Goal: Task Accomplishment & Management: Complete application form

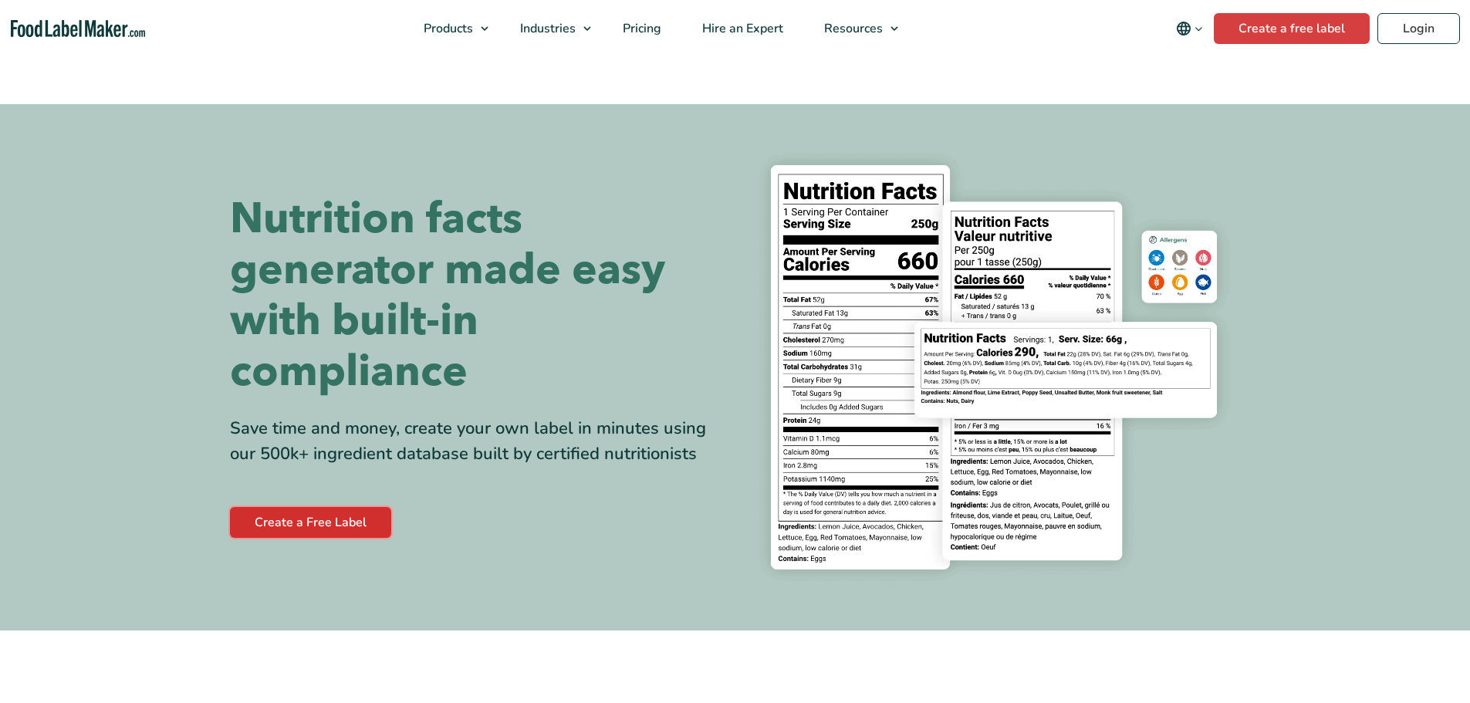
click at [332, 515] on link "Create a Free Label" at bounding box center [310, 522] width 161 height 31
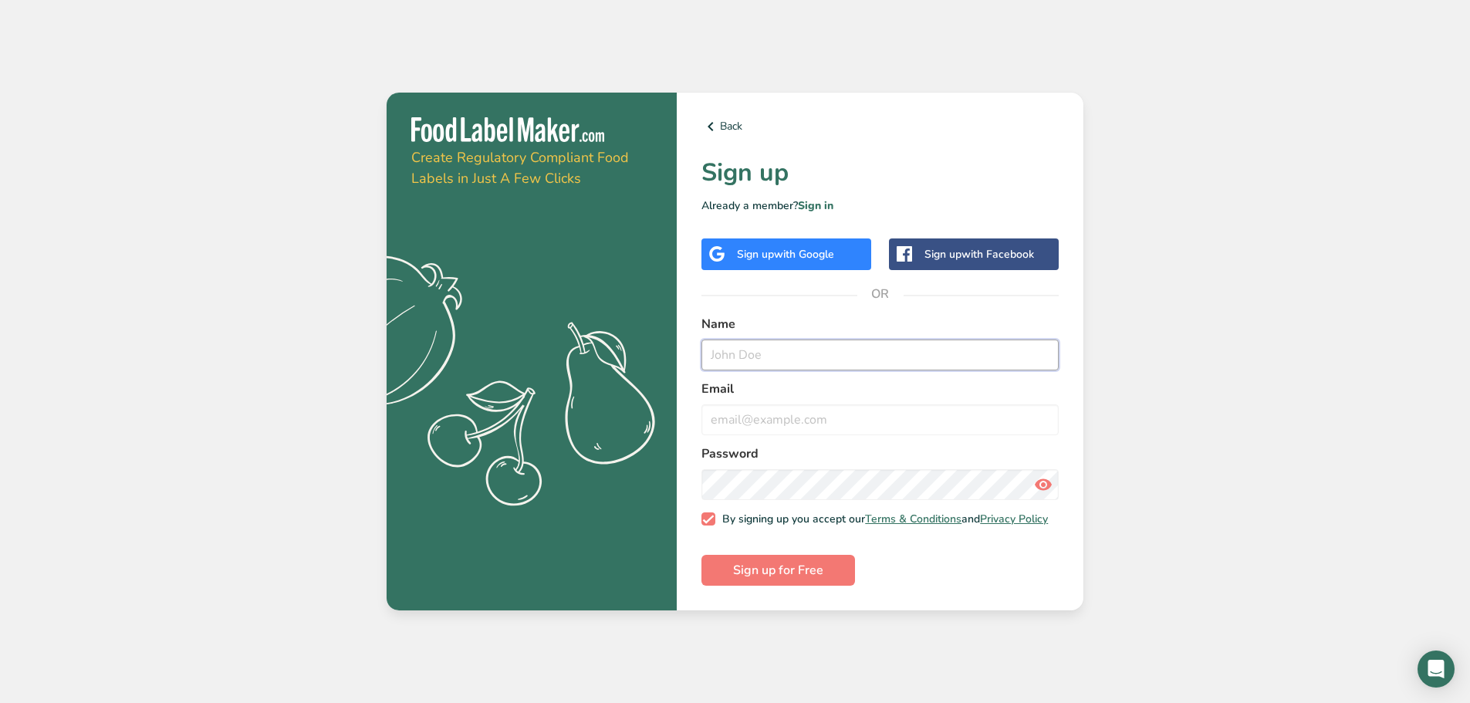
click at [771, 356] on input "text" at bounding box center [879, 354] width 357 height 31
type input "[PERSON_NAME]"
click at [761, 410] on input "email" at bounding box center [879, 419] width 357 height 31
type input "[EMAIL_ADDRESS][DOMAIN_NAME]"
click at [1043, 480] on icon at bounding box center [1043, 485] width 19 height 28
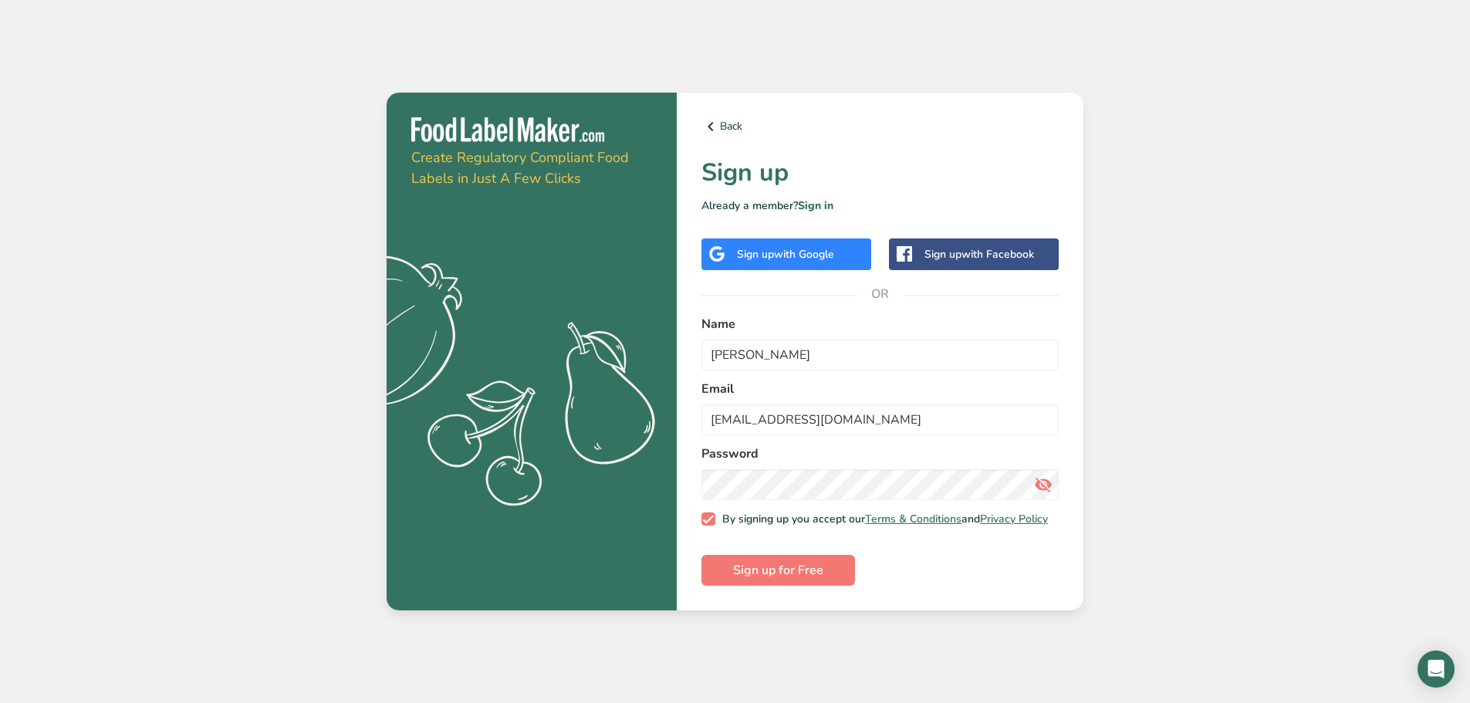
click at [1043, 479] on icon at bounding box center [1043, 485] width 19 height 28
click at [808, 579] on span "Sign up for Free" at bounding box center [778, 570] width 90 height 19
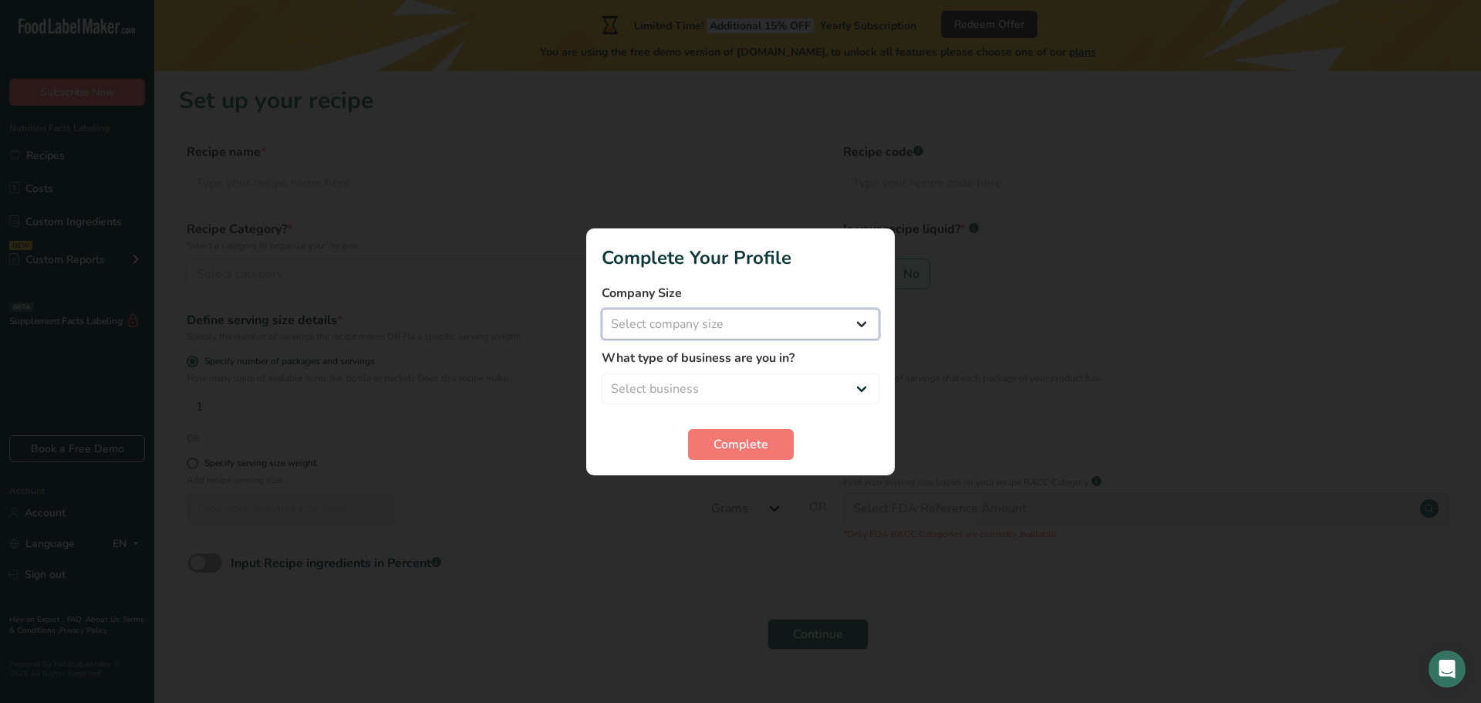
click at [785, 317] on select "Select company size Fewer than 10 Employees 10 to 50 Employees 51 to 500 Employ…" at bounding box center [741, 324] width 278 height 31
select select "2"
click at [602, 309] on select "Select company size Fewer than 10 Employees 10 to 50 Employees 51 to 500 Employ…" at bounding box center [741, 324] width 278 height 31
click at [754, 380] on select "Select business Packaged Food Manufacturer Restaurant & Cafe Bakery Meal Plans …" at bounding box center [741, 388] width 278 height 31
select select "8"
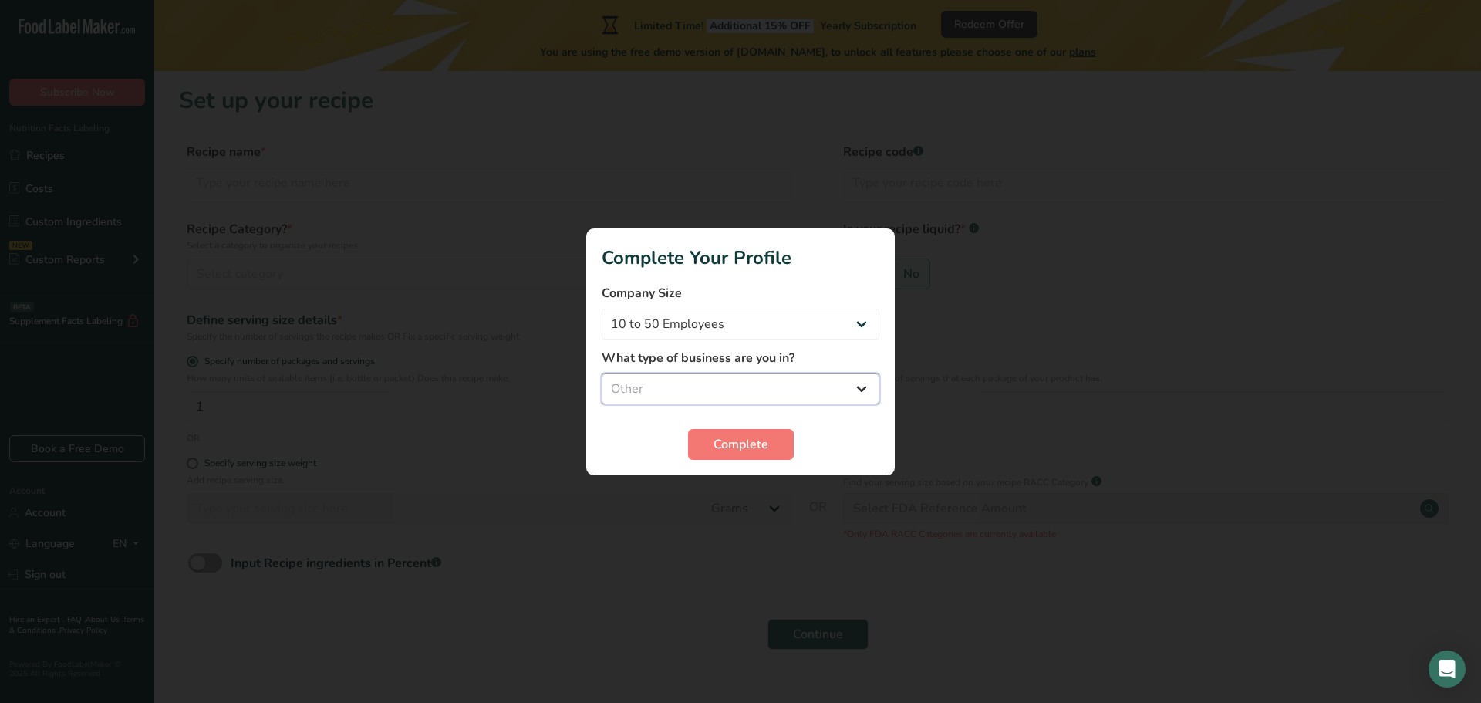
click at [602, 373] on select "Select business Packaged Food Manufacturer Restaurant & Cafe Bakery Meal Plans …" at bounding box center [741, 388] width 278 height 31
click at [779, 448] on button "Complete" at bounding box center [741, 444] width 106 height 31
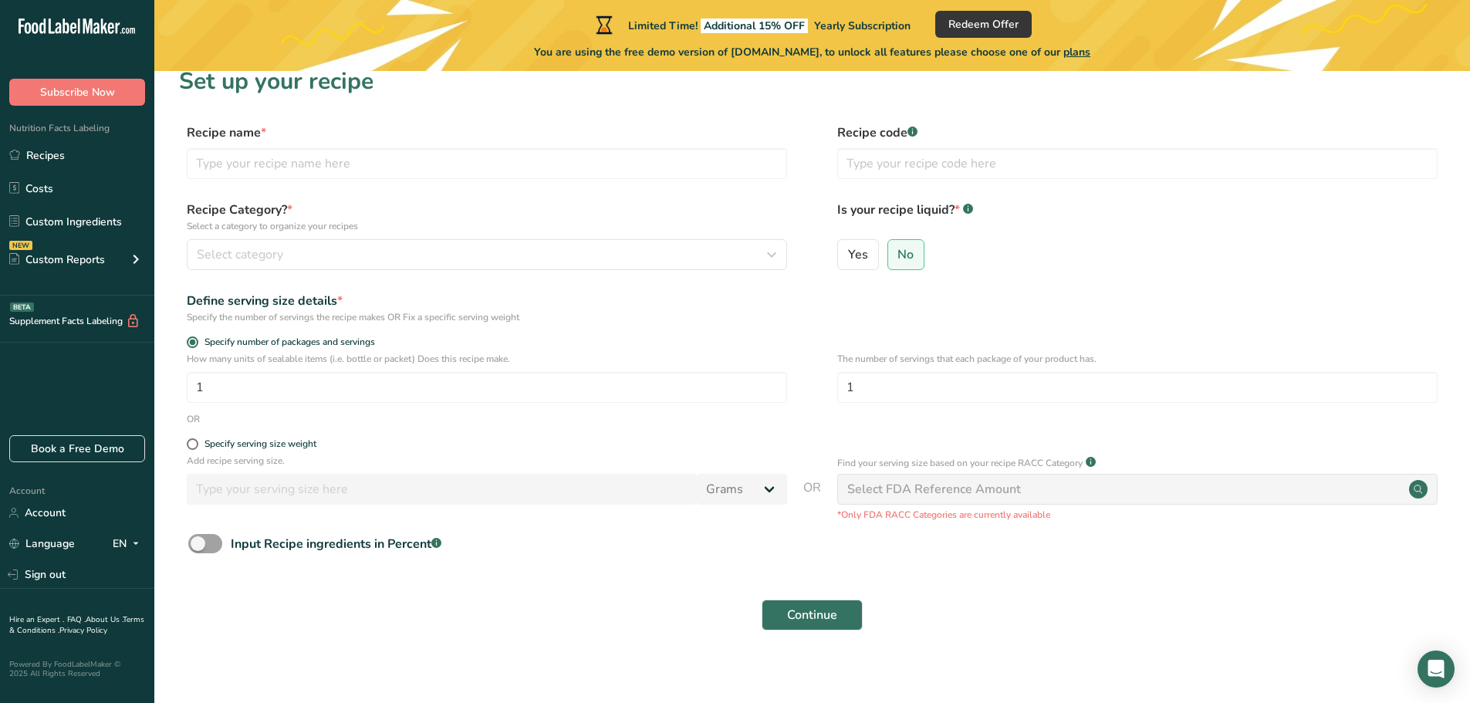
scroll to position [30, 0]
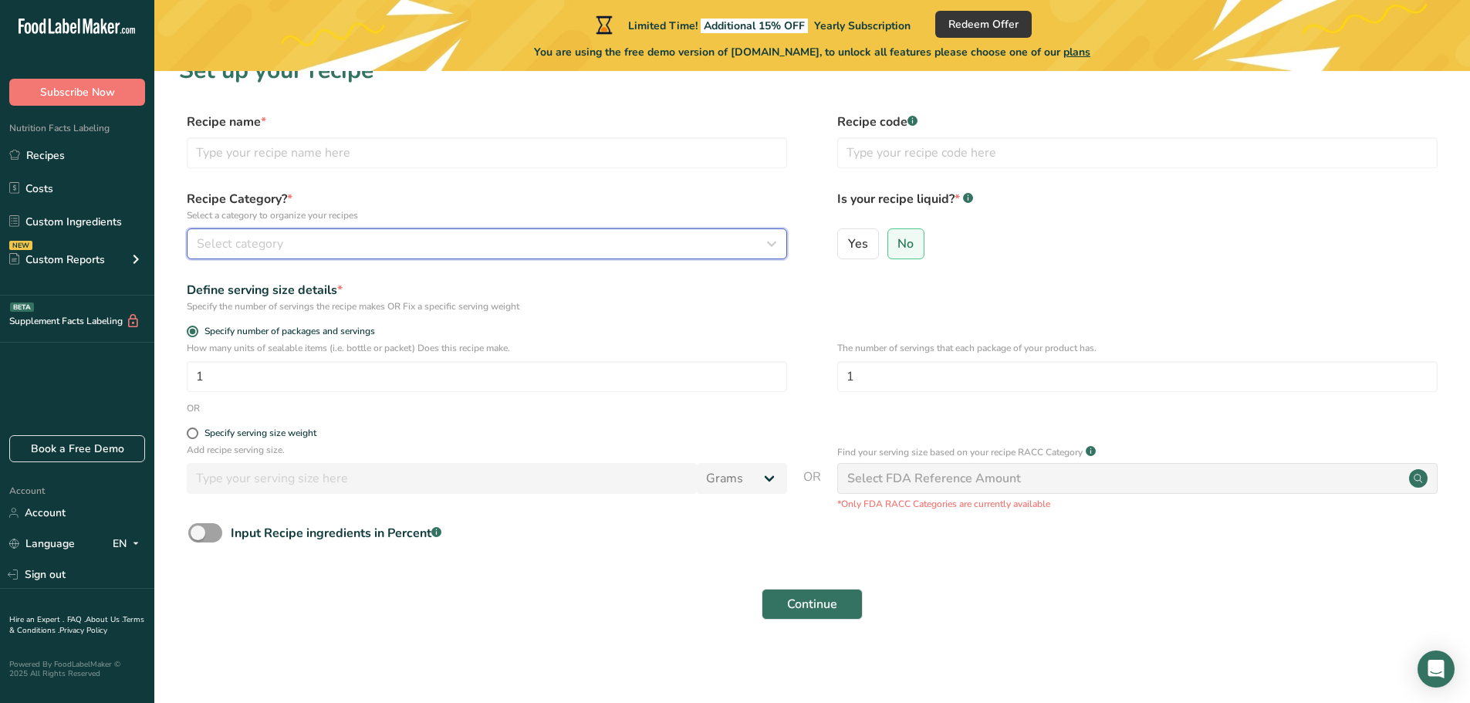
click at [290, 238] on div "Select category" at bounding box center [482, 244] width 571 height 19
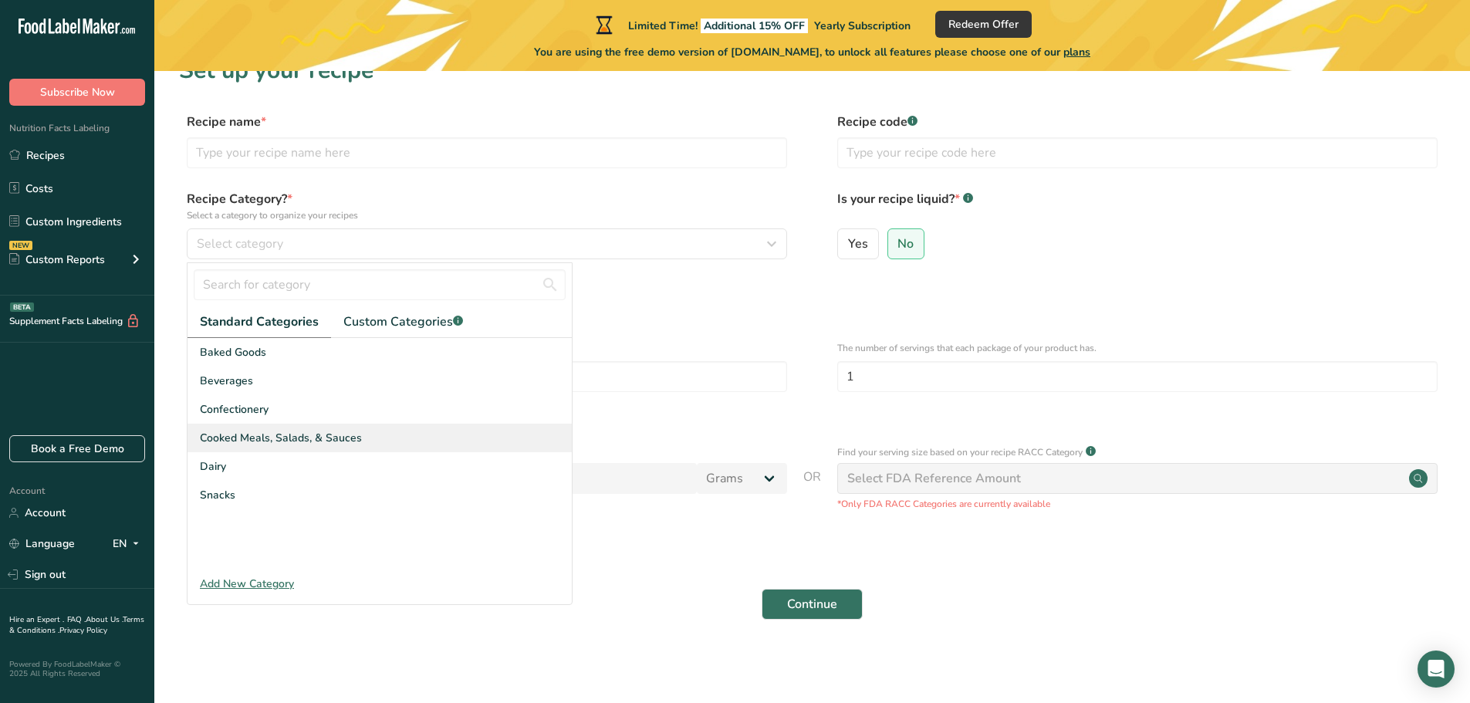
click at [244, 446] on div "Cooked Meals, Salads, & Sauces" at bounding box center [379, 437] width 384 height 29
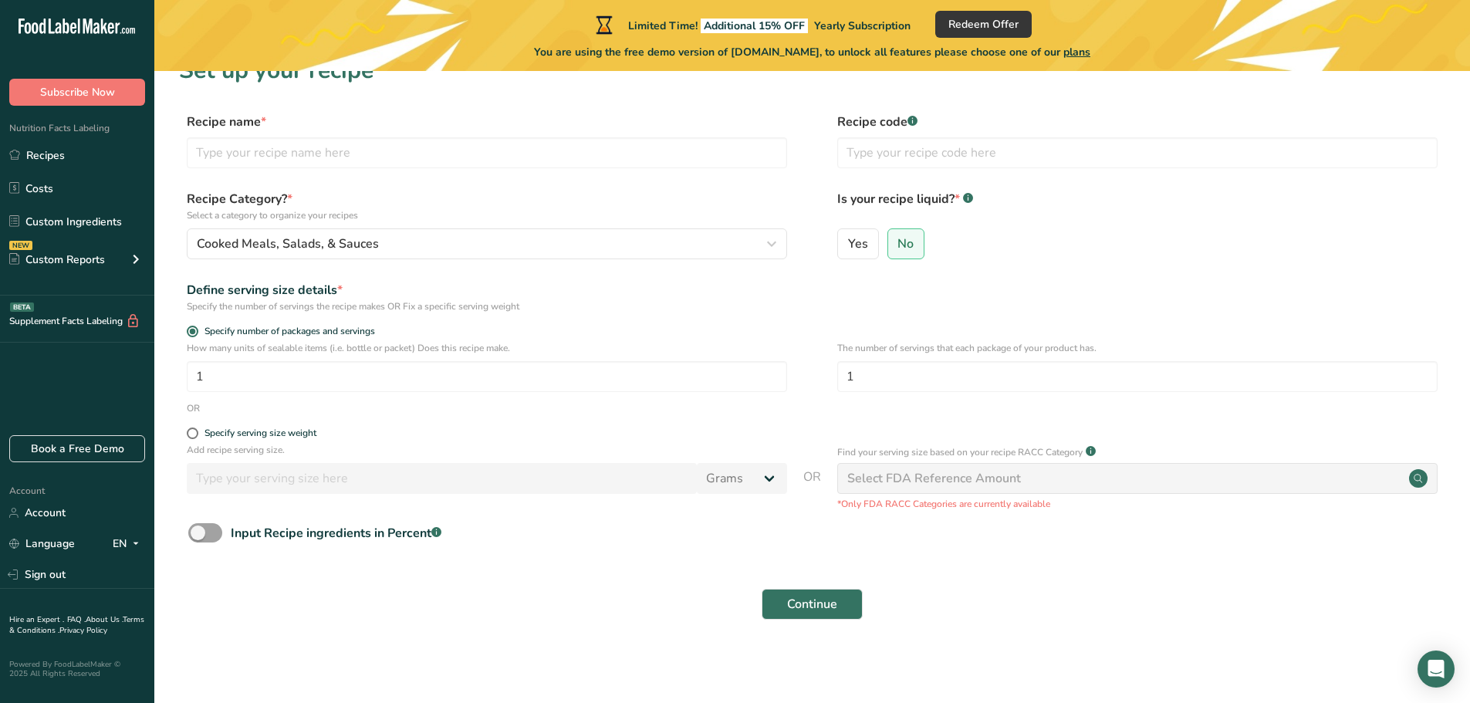
click at [1048, 479] on div "Select FDA Reference Amount" at bounding box center [1137, 478] width 600 height 31
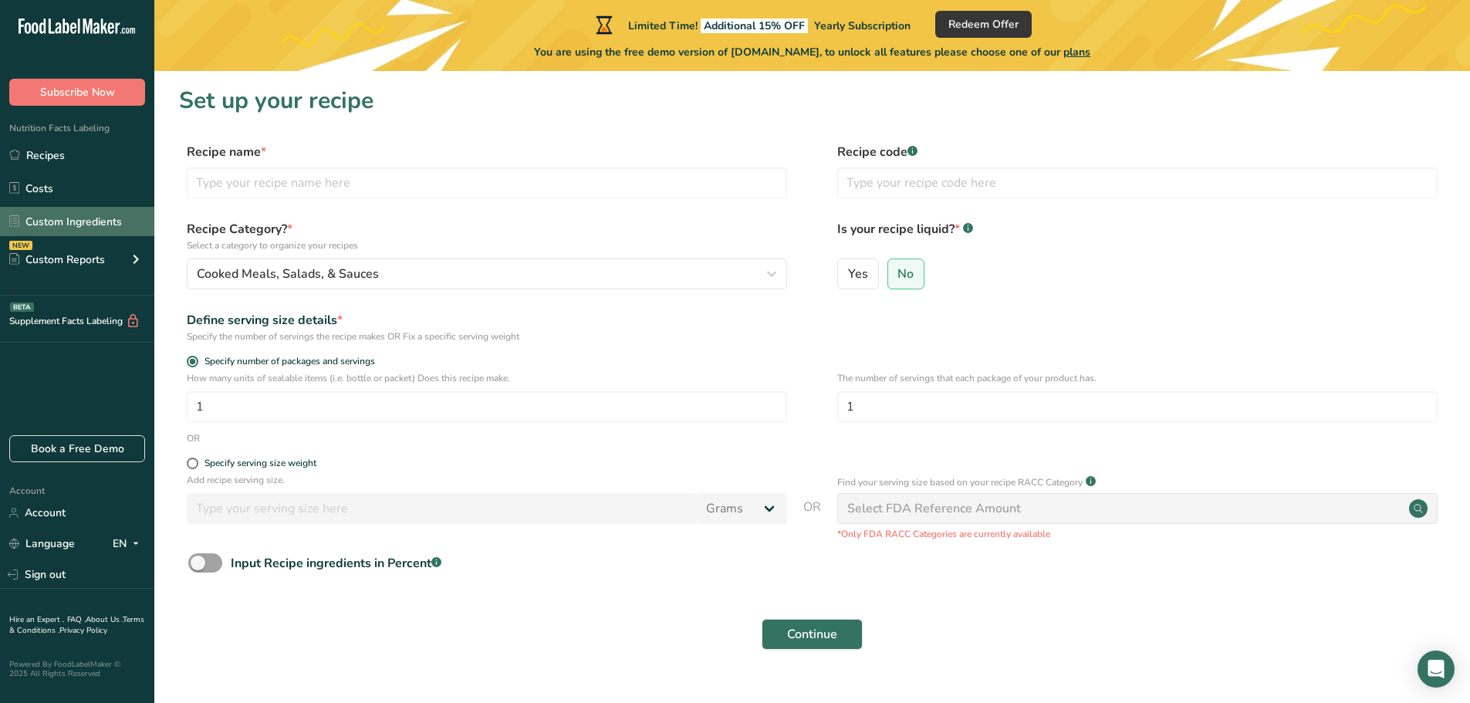
click at [64, 213] on link "Custom Ingredients" at bounding box center [77, 221] width 154 height 29
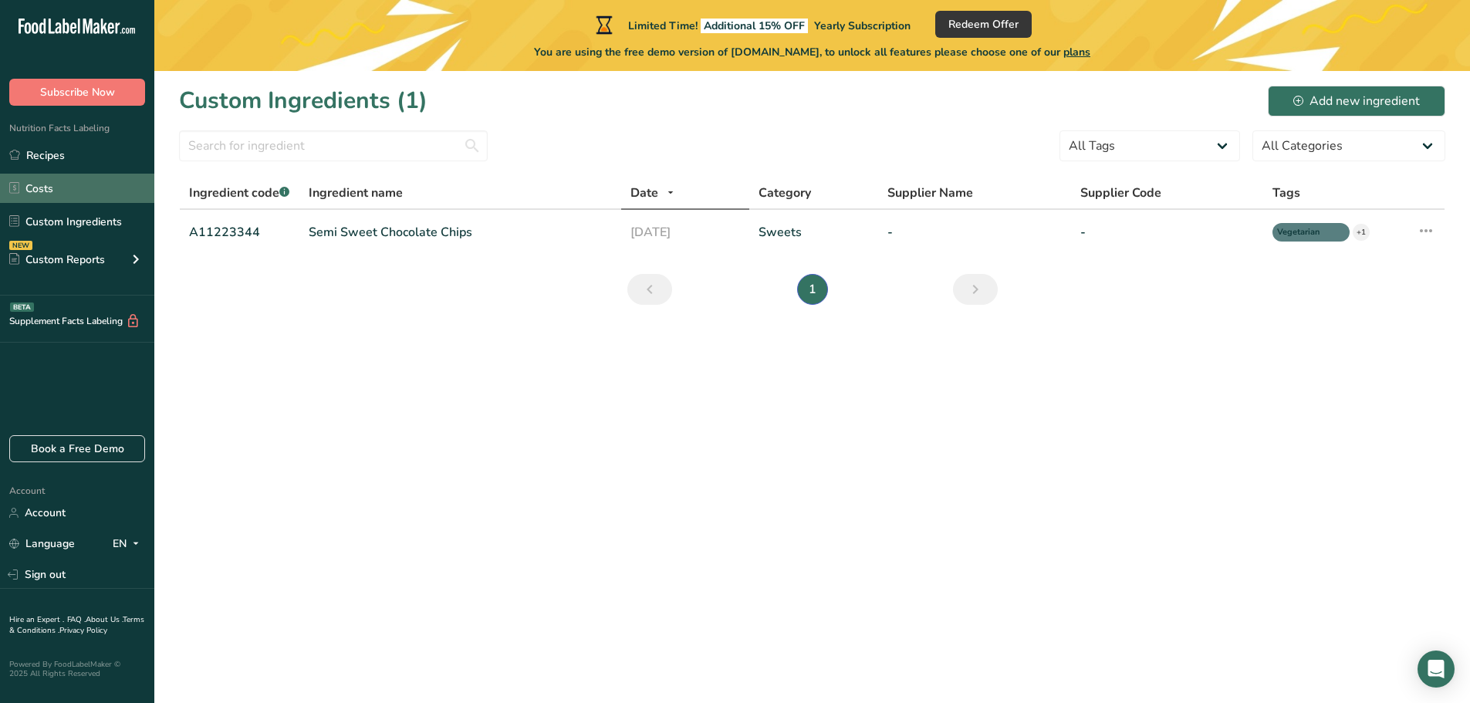
click at [56, 188] on link "Costs" at bounding box center [77, 188] width 154 height 29
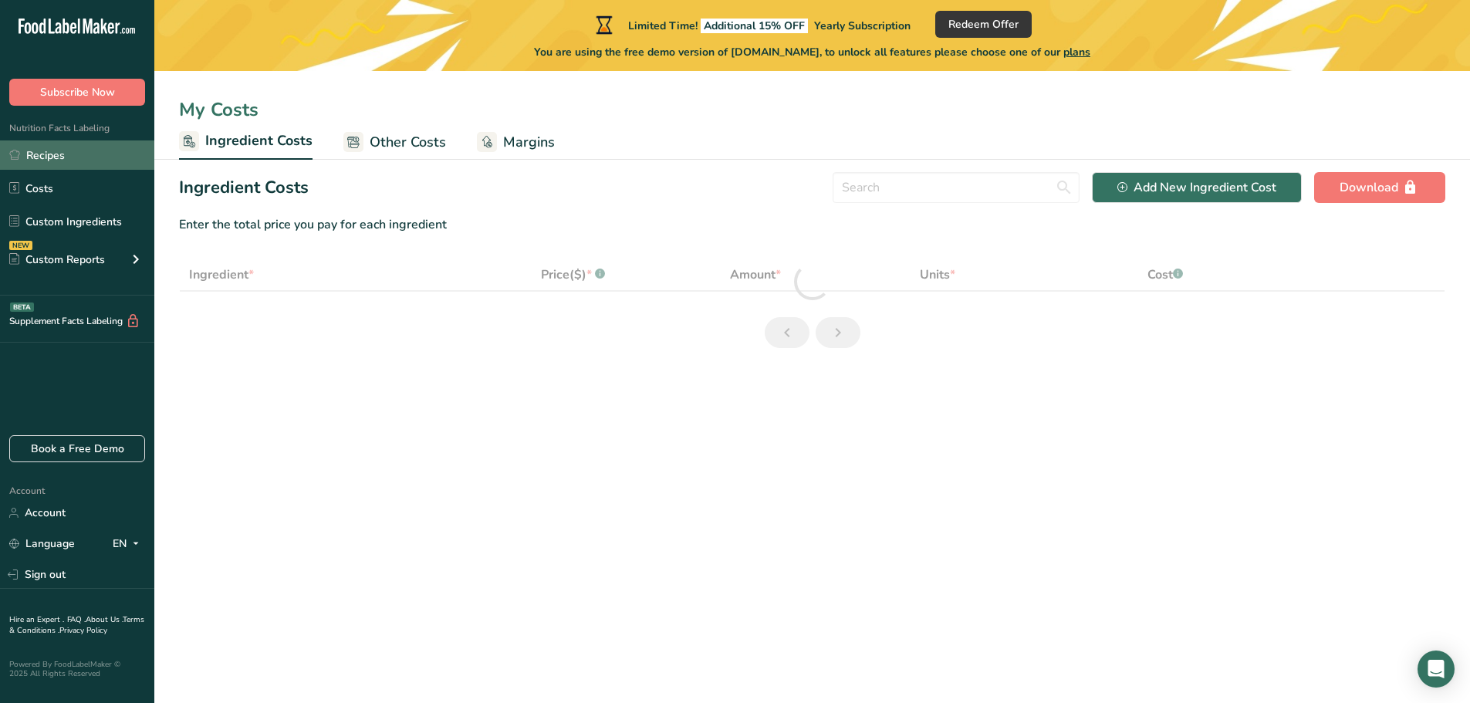
select select "1"
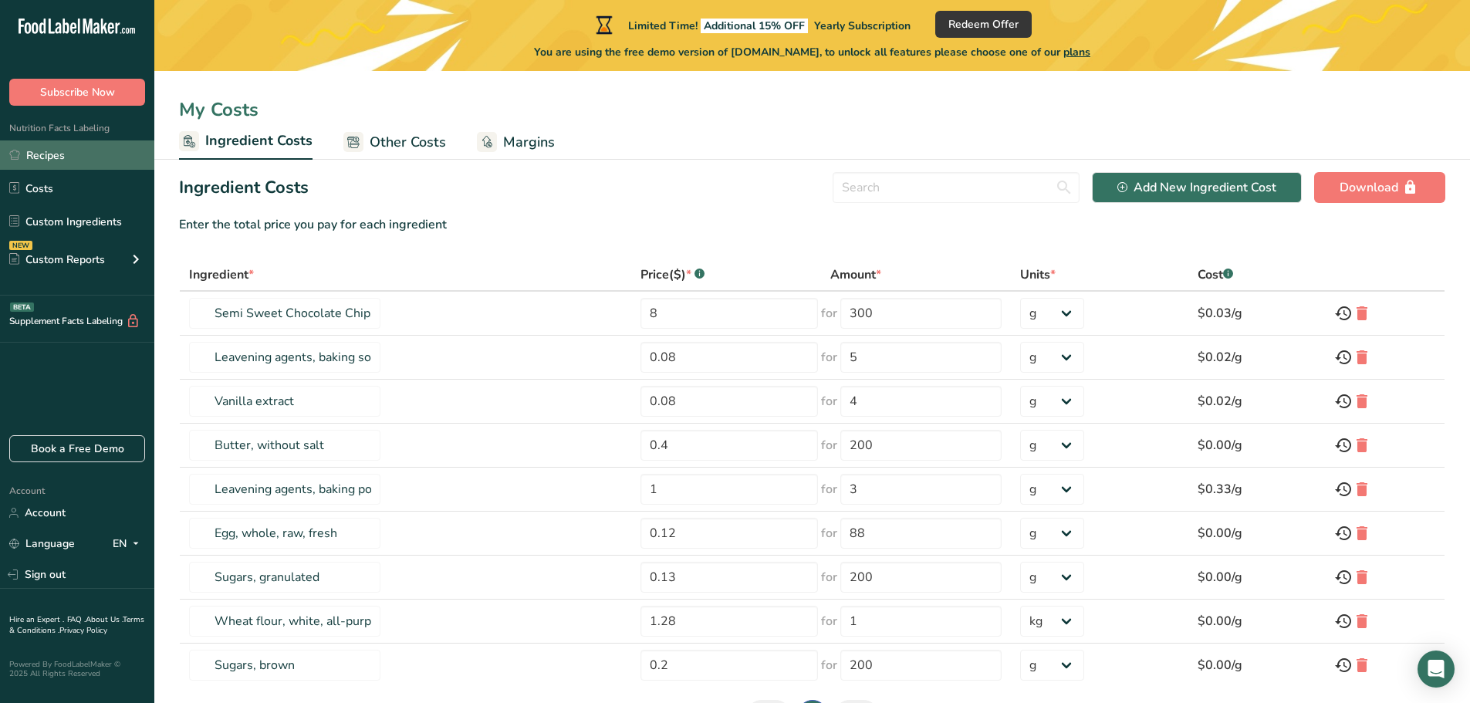
click at [52, 156] on link "Recipes" at bounding box center [77, 154] width 154 height 29
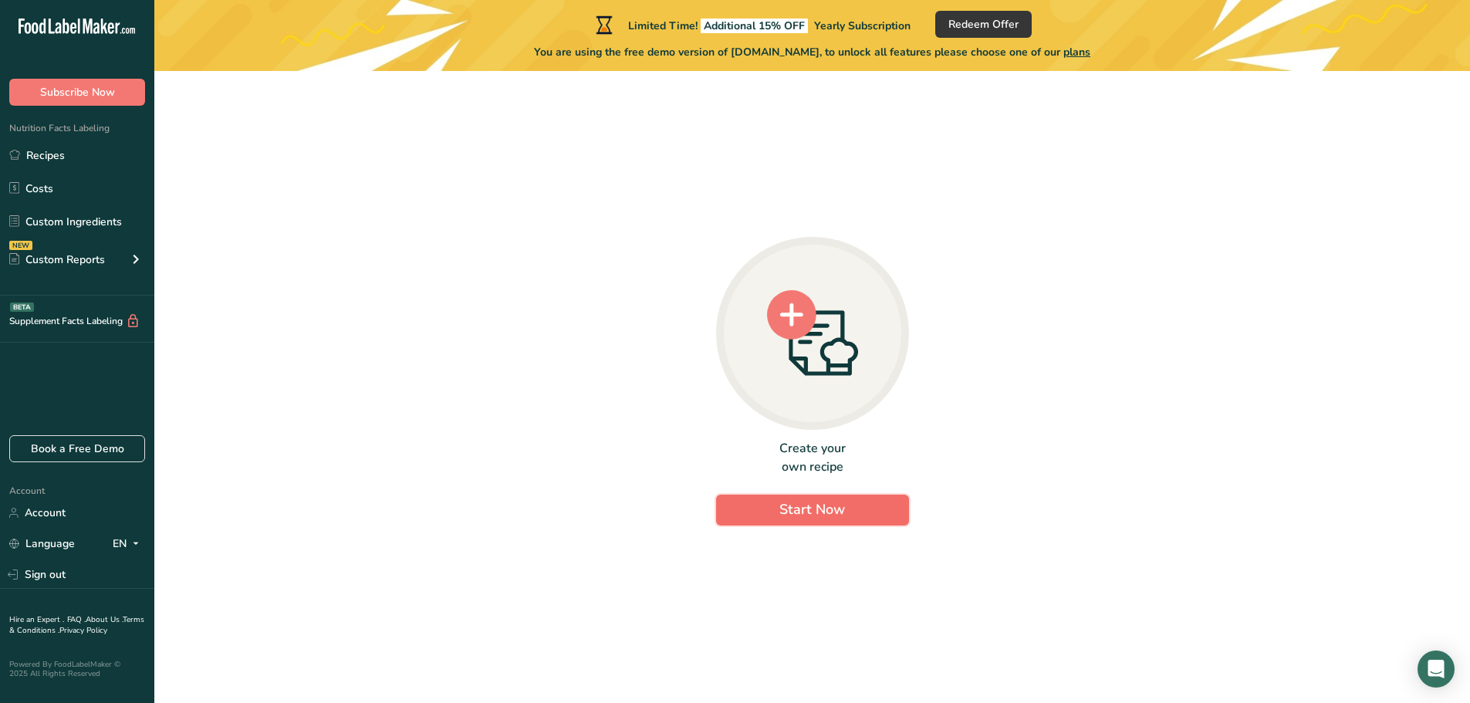
click at [832, 508] on span "Start Now" at bounding box center [812, 509] width 66 height 19
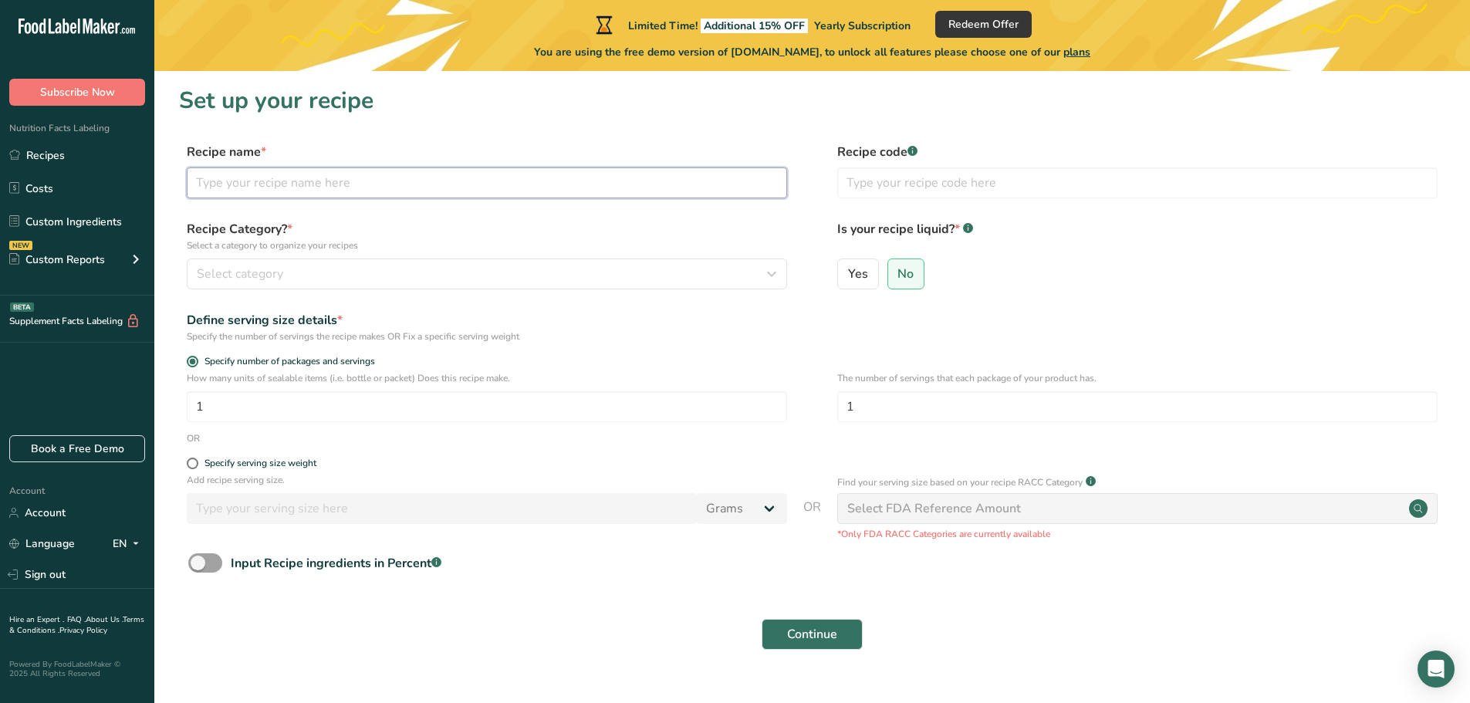
click at [374, 177] on input "text" at bounding box center [487, 182] width 600 height 31
type input "Ham Cheese Tomato Sandwich"
click at [354, 267] on div "Select category" at bounding box center [482, 274] width 571 height 19
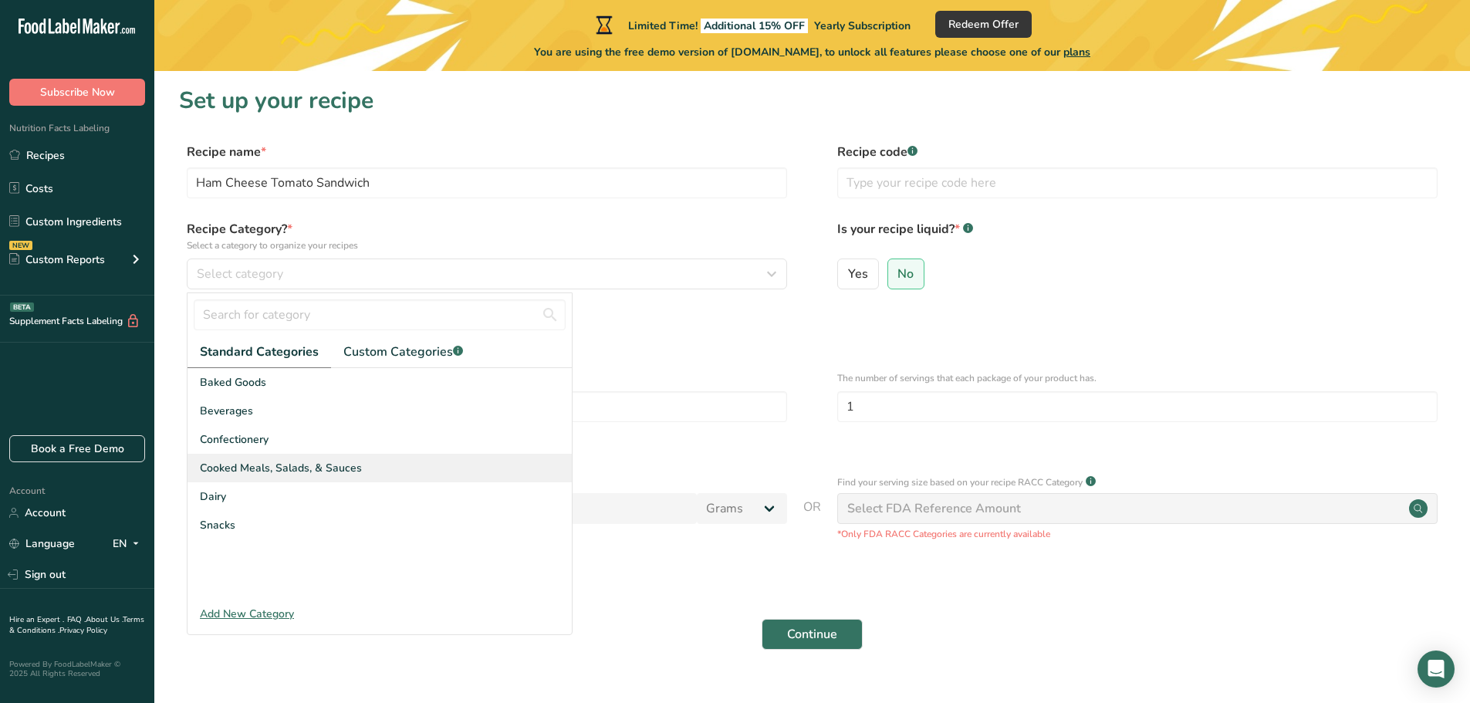
click at [242, 475] on span "Cooked Meals, Salads, & Sauces" at bounding box center [281, 468] width 162 height 16
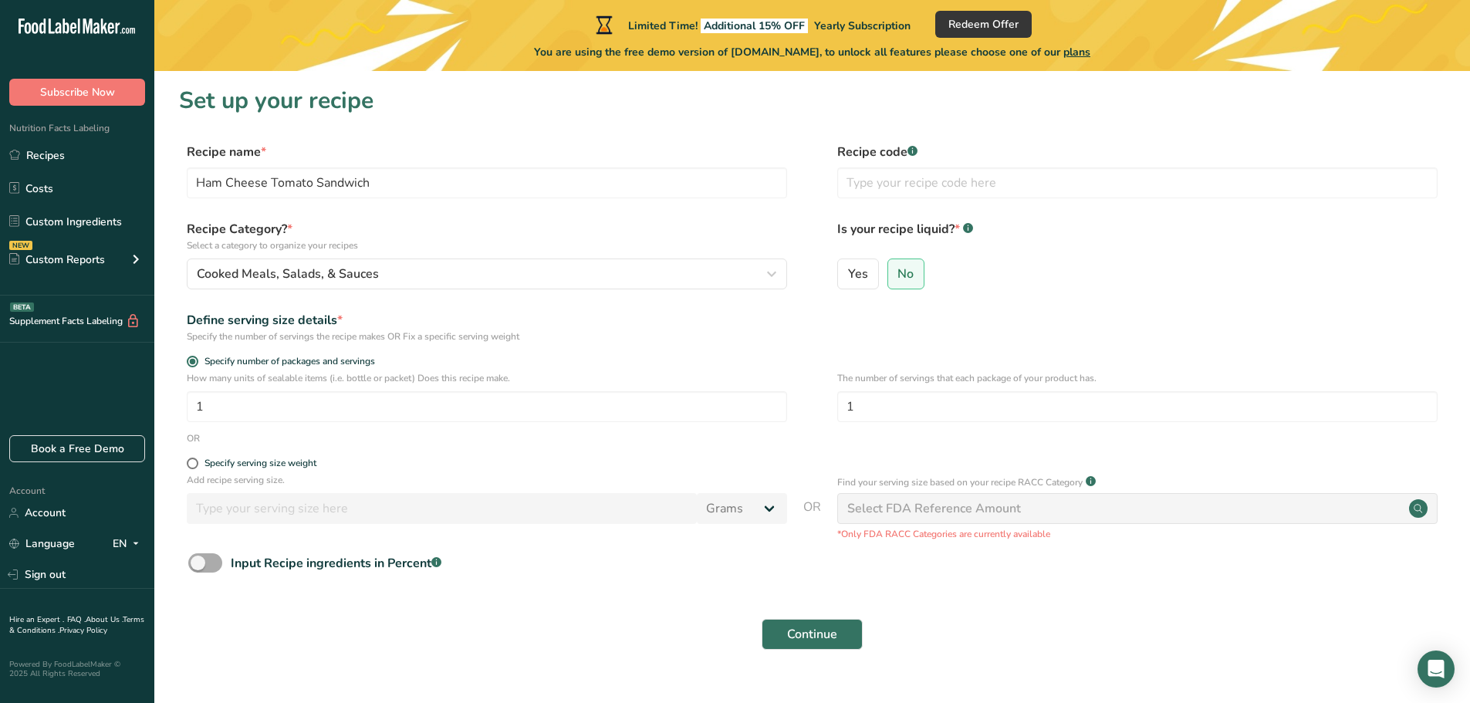
click at [206, 561] on span at bounding box center [205, 562] width 34 height 19
click at [198, 561] on input "Input Recipe ingredients in Percent .a-a{fill:#347362;}.b-a{fill:#fff;}" at bounding box center [193, 563] width 10 height 10
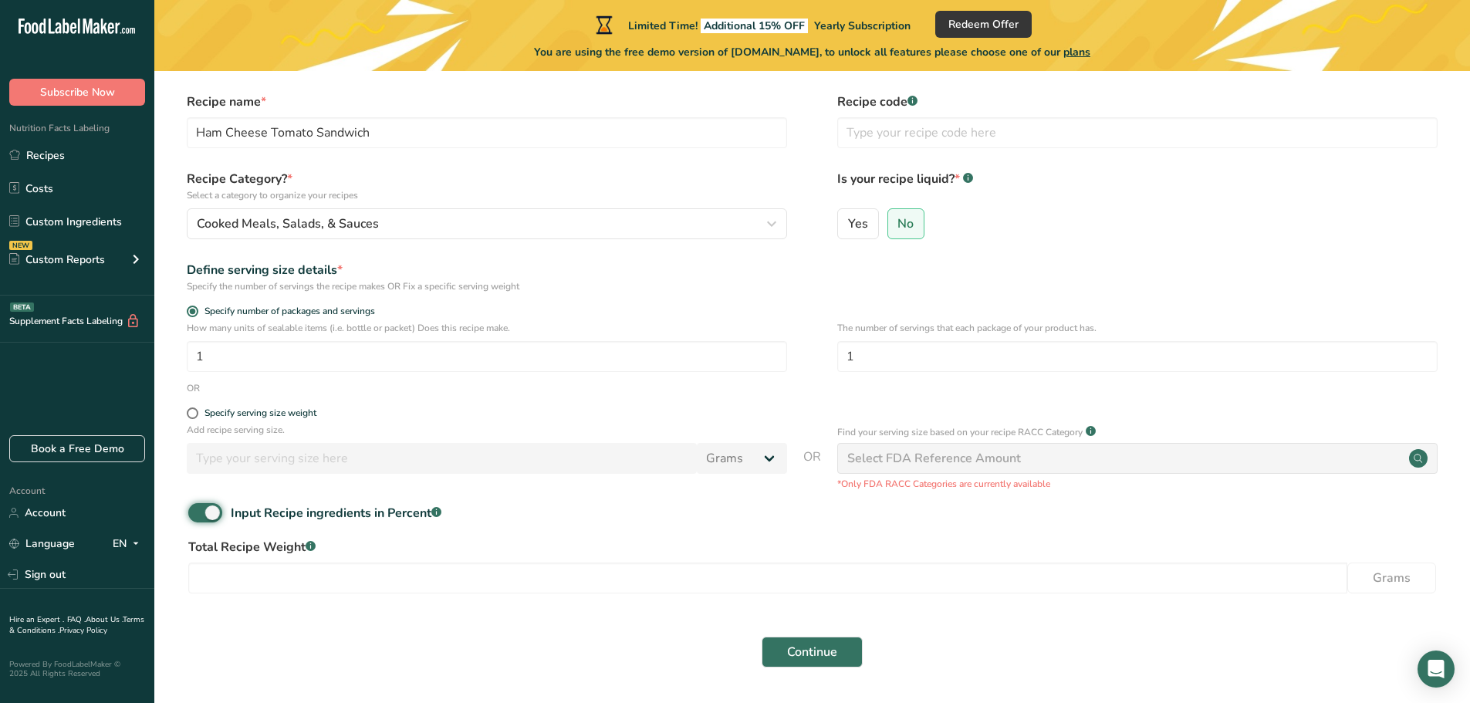
scroll to position [98, 0]
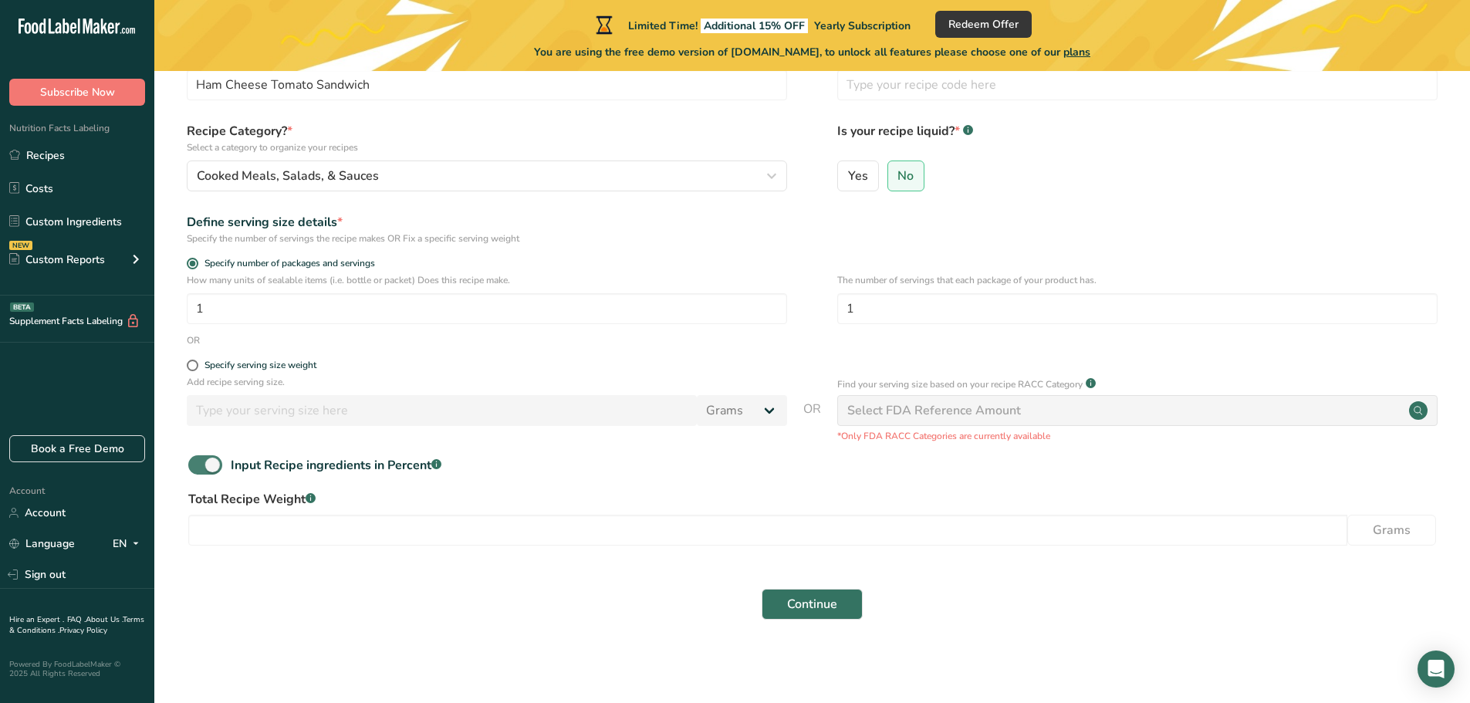
click at [221, 463] on span at bounding box center [205, 464] width 34 height 19
click at [198, 463] on input "Input Recipe ingredients in Percent .a-a{fill:#347362;}.b-a{fill:#fff;}" at bounding box center [193, 465] width 10 height 10
checkbox input "false"
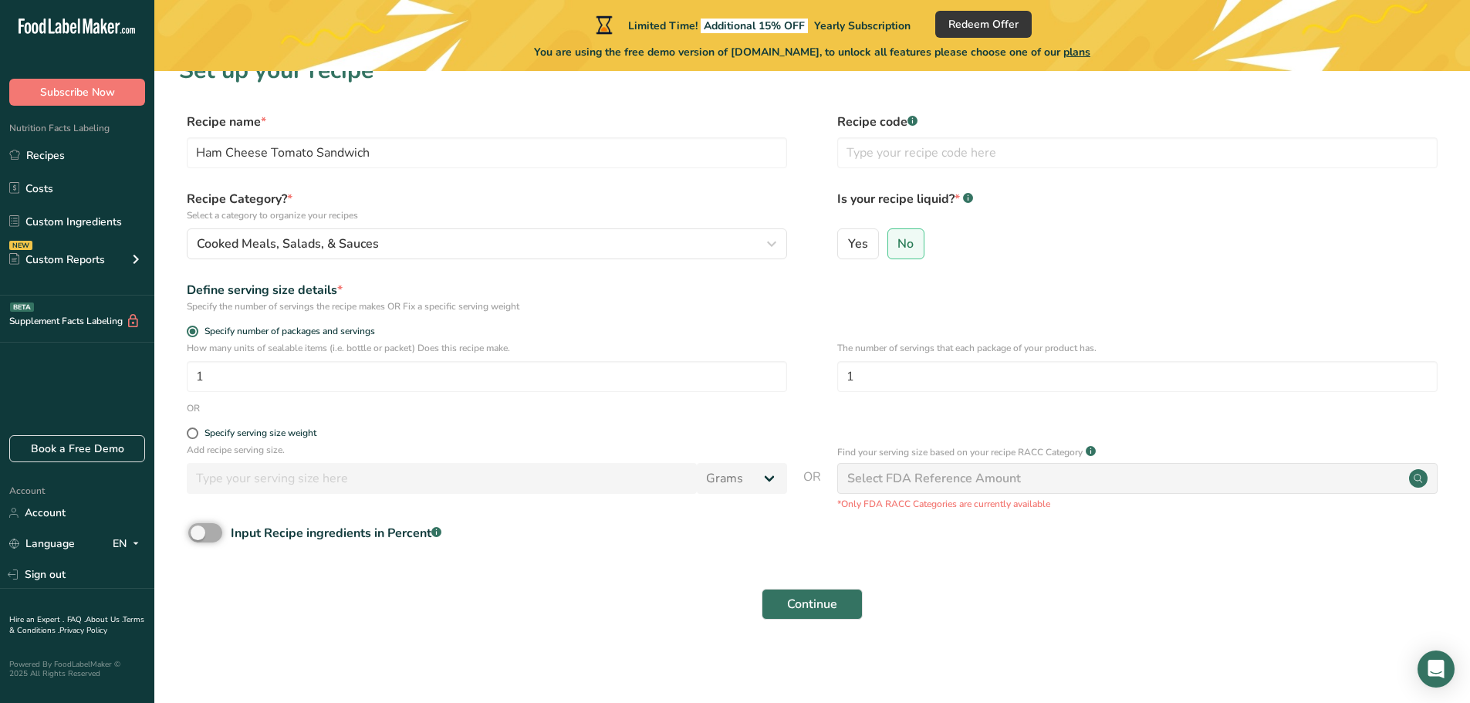
scroll to position [30, 0]
click at [820, 599] on span "Continue" at bounding box center [812, 604] width 50 height 19
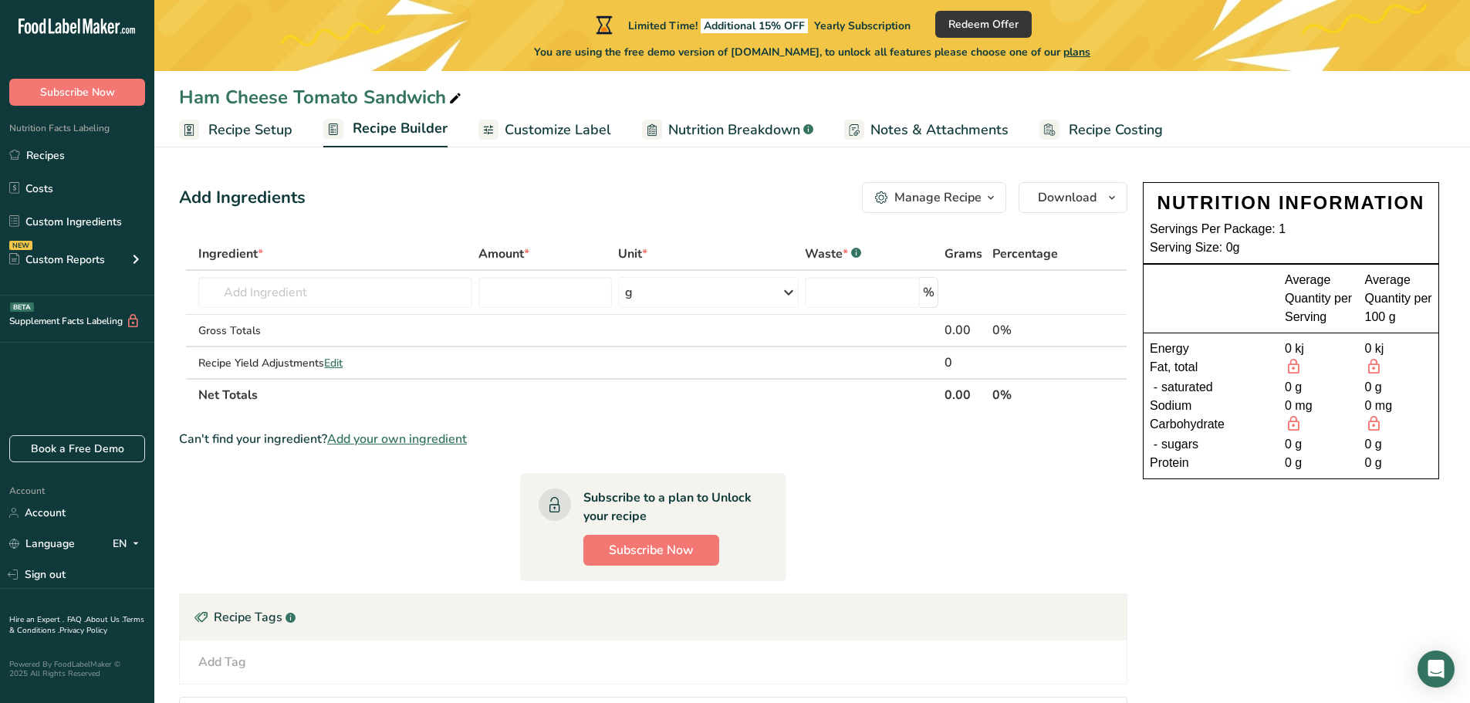
click at [709, 129] on span "Nutrition Breakdown" at bounding box center [734, 130] width 132 height 21
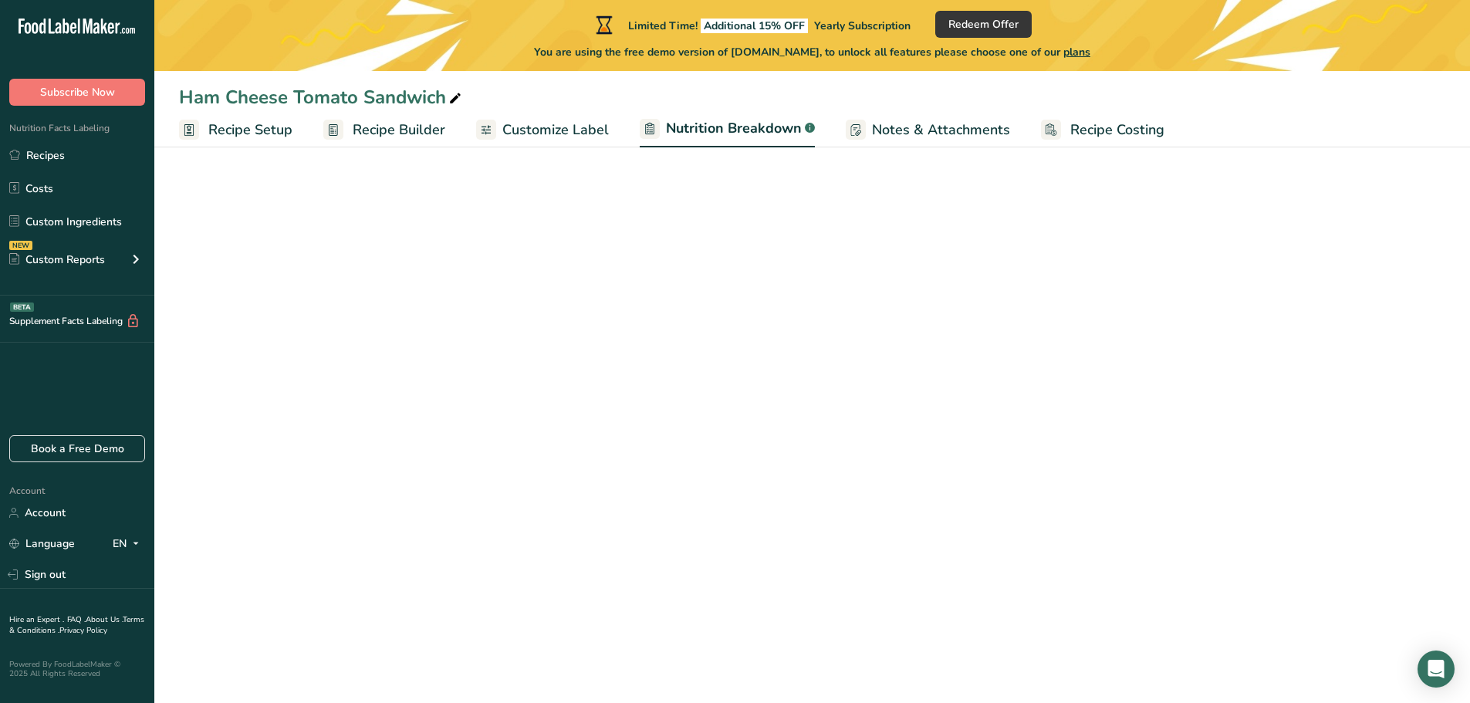
select select "Calories"
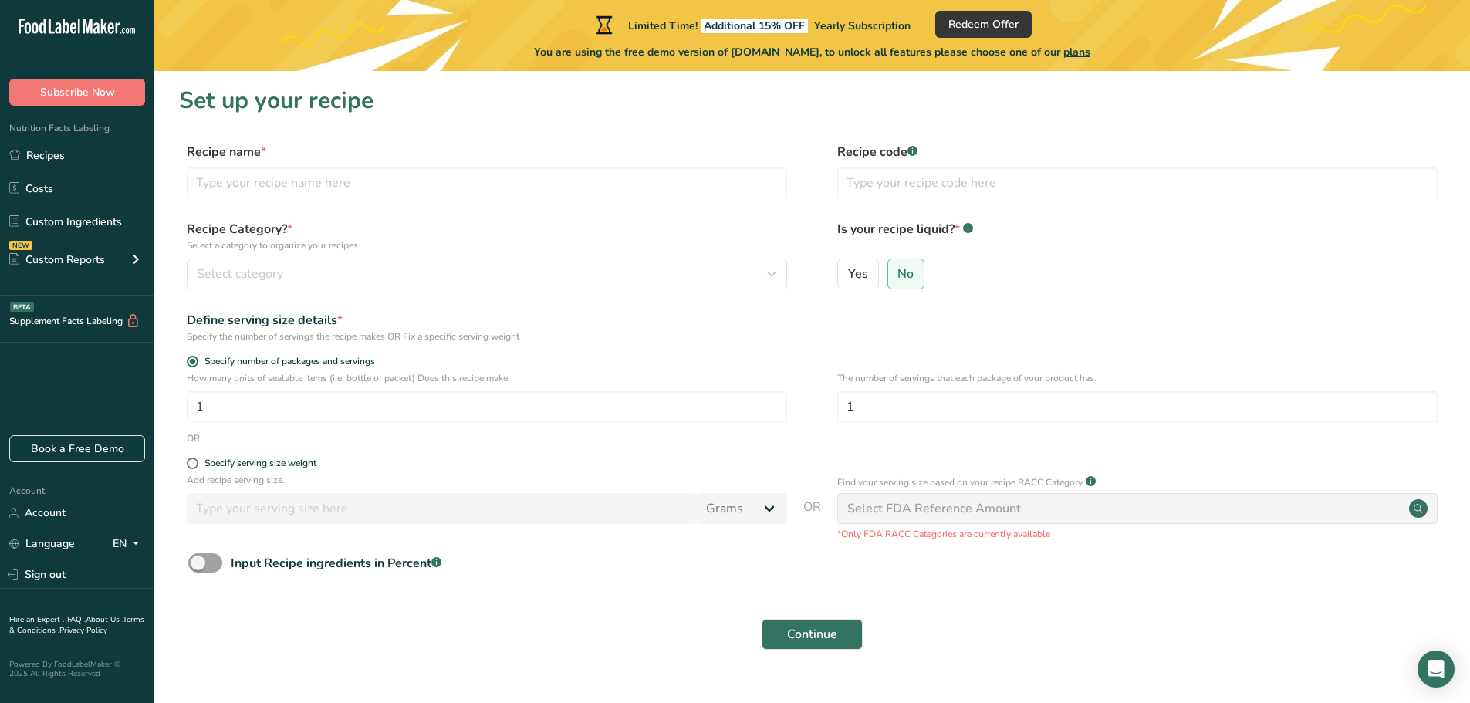
scroll to position [30, 0]
